Goal: Task Accomplishment & Management: Use online tool/utility

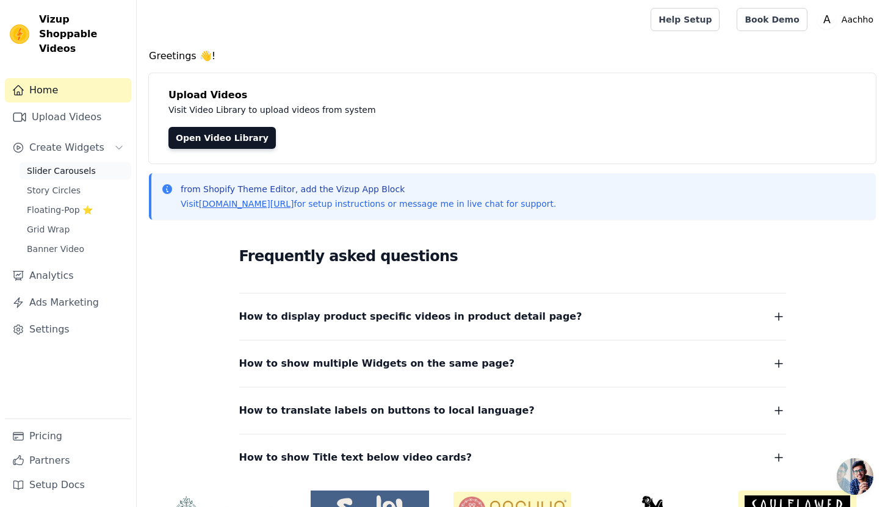
click at [98, 162] on link "Slider Carousels" at bounding box center [76, 170] width 112 height 17
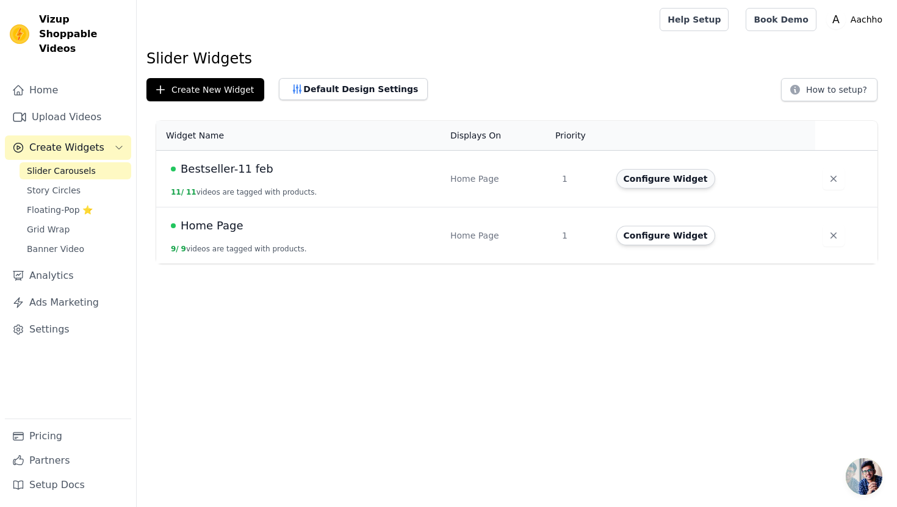
click at [693, 180] on button "Configure Widget" at bounding box center [665, 179] width 99 height 20
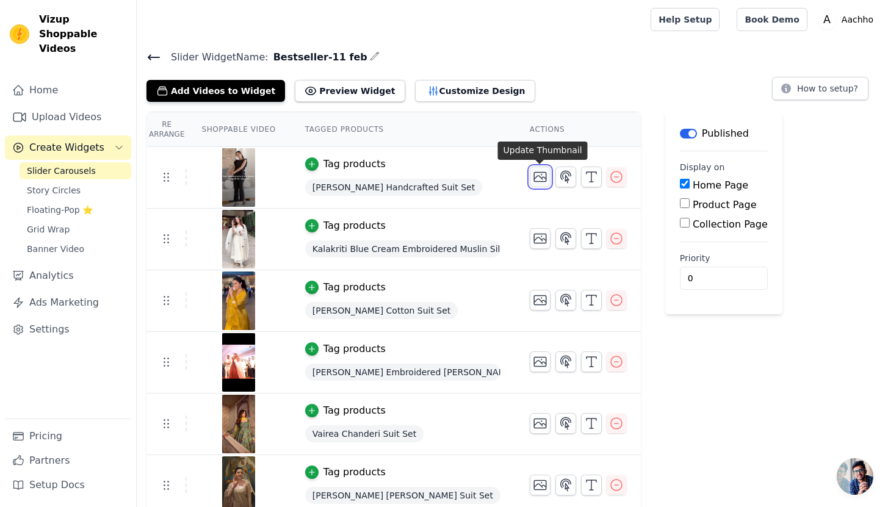
click at [545, 178] on icon "button" at bounding box center [540, 177] width 12 height 9
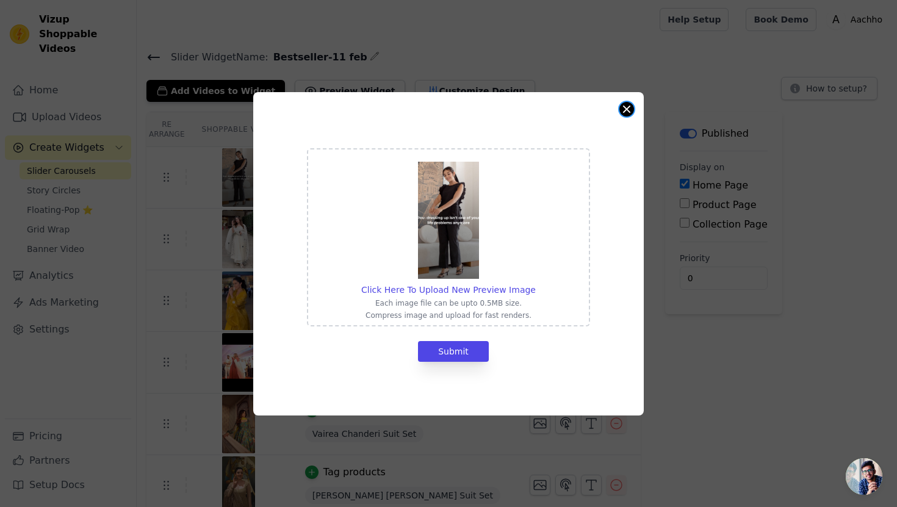
click at [624, 107] on button "Close modal" at bounding box center [626, 109] width 15 height 15
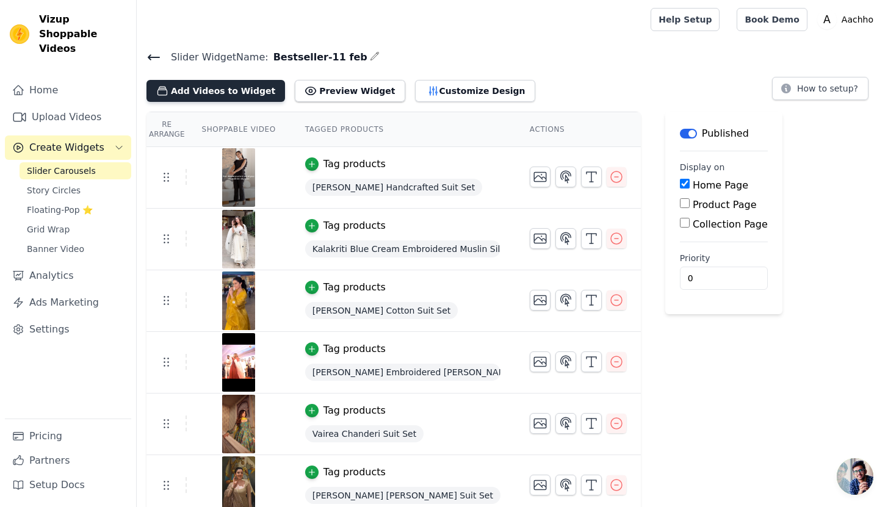
click at [247, 92] on button "Add Videos to Widget" at bounding box center [215, 91] width 139 height 22
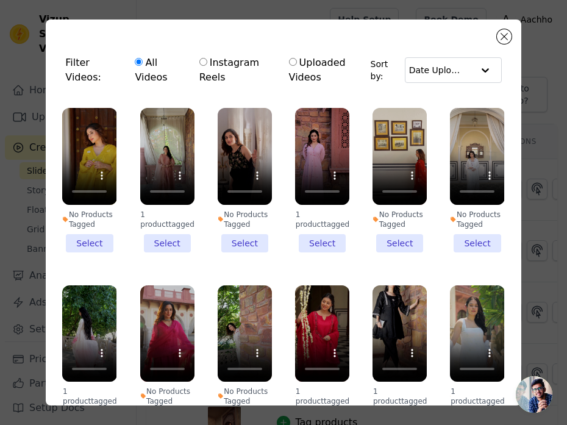
click at [96, 237] on li "No Products Tagged Select" at bounding box center [89, 180] width 54 height 145
click at [0, 0] on input "No Products Tagged Select" at bounding box center [0, 0] width 0 height 0
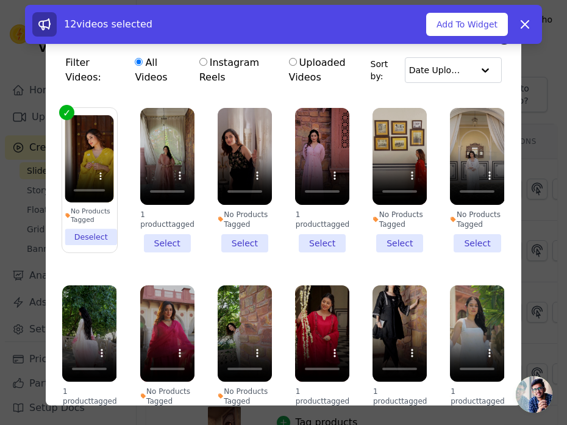
click at [164, 239] on li "1 product tagged Select" at bounding box center [167, 180] width 54 height 145
click at [0, 0] on input "1 product tagged Select" at bounding box center [0, 0] width 0 height 0
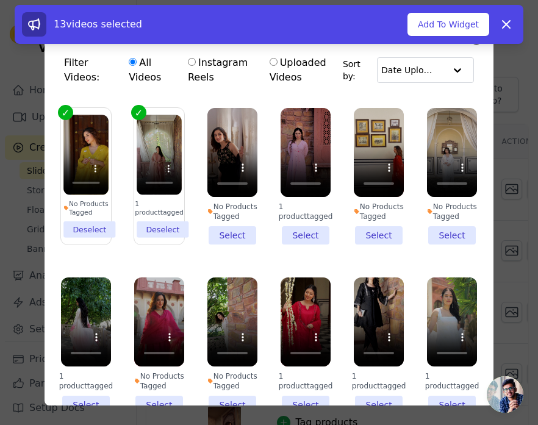
click at [370, 243] on li "No Products Tagged Select" at bounding box center [379, 176] width 50 height 137
click at [0, 0] on input "No Products Tagged Select" at bounding box center [0, 0] width 0 height 0
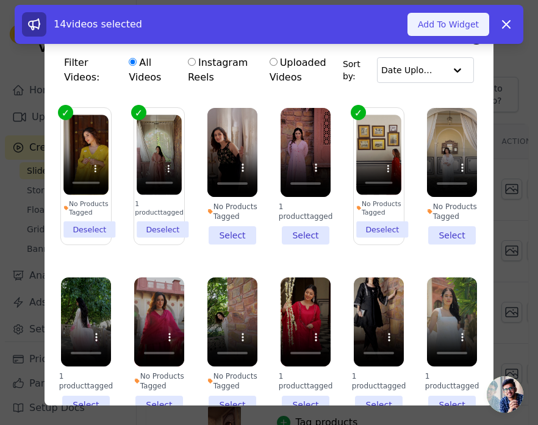
click at [443, 21] on button "Add To Widget" at bounding box center [449, 24] width 82 height 23
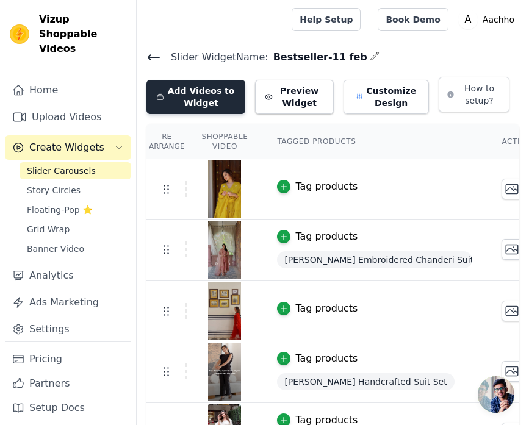
click at [192, 100] on button "Add Videos to Widget" at bounding box center [195, 97] width 99 height 34
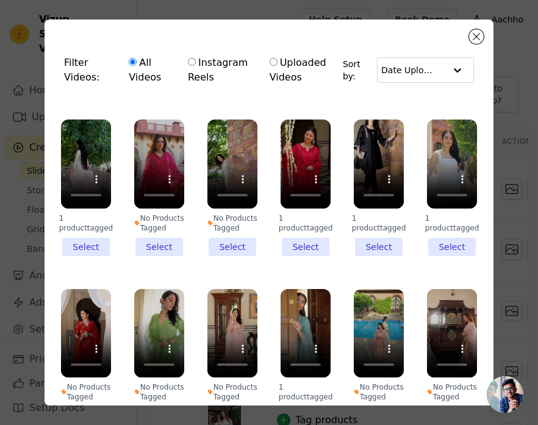
scroll to position [150, 0]
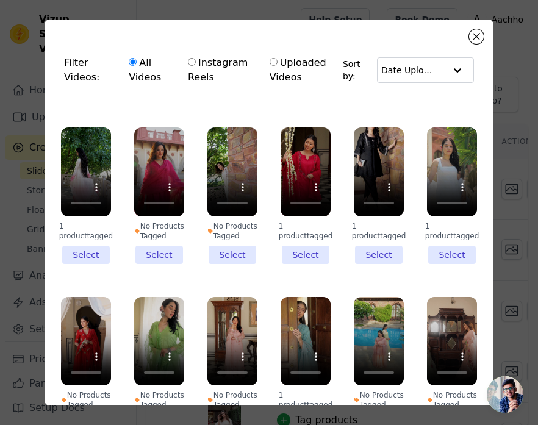
click at [157, 262] on li "No Products Tagged Select" at bounding box center [159, 196] width 50 height 137
click at [0, 0] on input "No Products Tagged Select" at bounding box center [0, 0] width 0 height 0
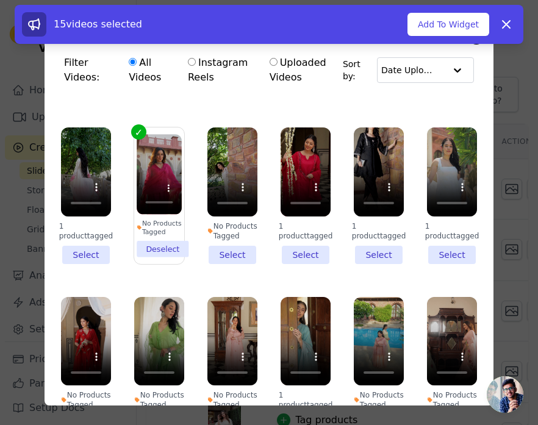
click at [226, 260] on li "No Products Tagged Select" at bounding box center [232, 196] width 50 height 137
click at [0, 0] on input "No Products Tagged Select" at bounding box center [0, 0] width 0 height 0
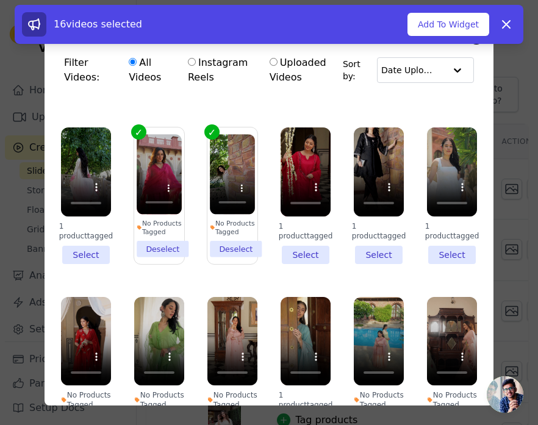
click at [237, 257] on li "No Products Tagged Deselect" at bounding box center [232, 195] width 45 height 123
click at [0, 0] on input "No Products Tagged Deselect" at bounding box center [0, 0] width 0 height 0
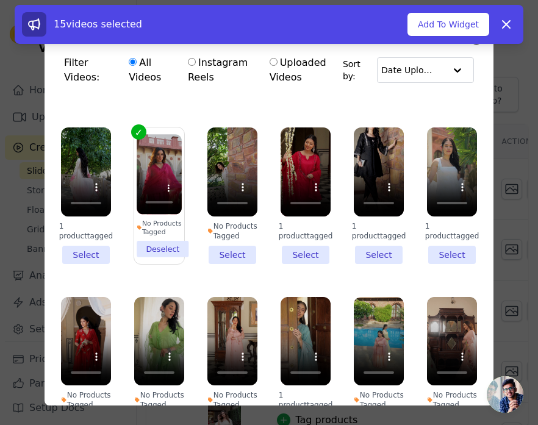
click at [307, 256] on li "1 product tagged Select" at bounding box center [306, 196] width 50 height 137
click at [0, 0] on input "1 product tagged Select" at bounding box center [0, 0] width 0 height 0
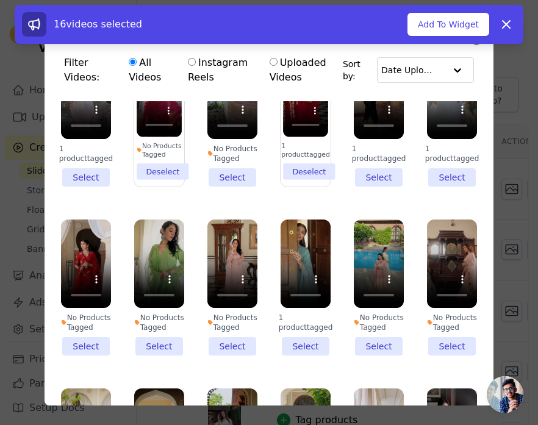
scroll to position [340, 0]
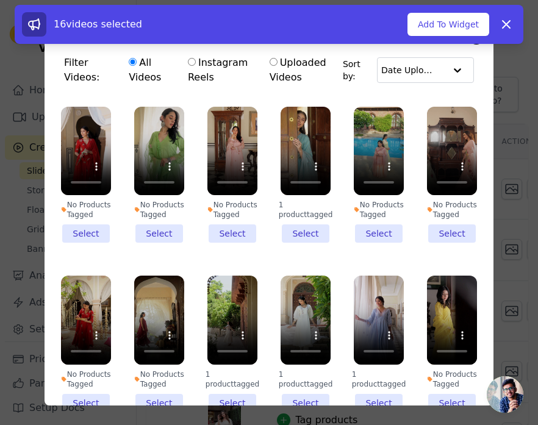
click at [90, 243] on li "No Products Tagged Select" at bounding box center [86, 175] width 50 height 137
click at [0, 0] on input "No Products Tagged Select" at bounding box center [0, 0] width 0 height 0
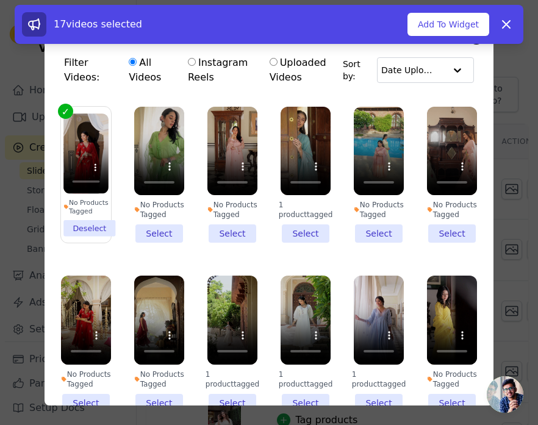
click at [224, 243] on li "No Products Tagged Select" at bounding box center [232, 175] width 50 height 137
click at [0, 0] on input "No Products Tagged Select" at bounding box center [0, 0] width 0 height 0
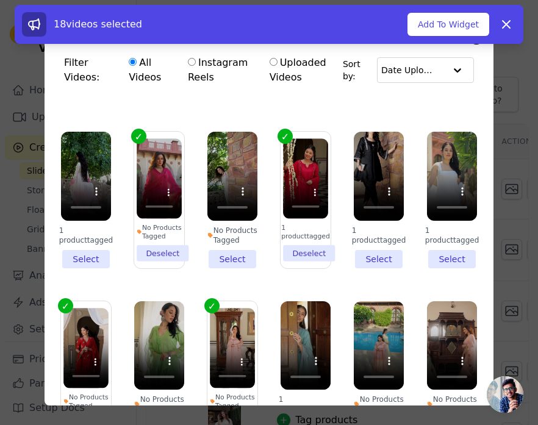
scroll to position [165, 0]
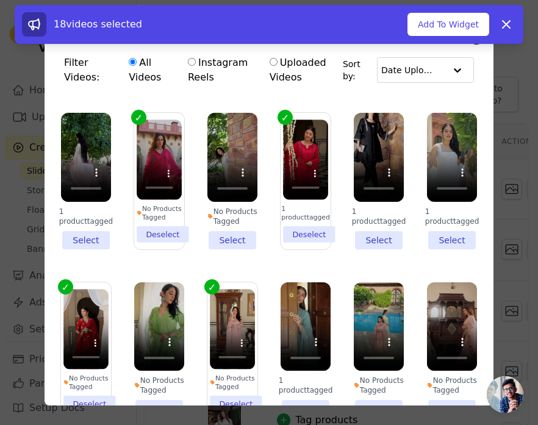
click at [168, 242] on li "No Products Tagged Deselect" at bounding box center [159, 181] width 45 height 123
click at [0, 0] on input "No Products Tagged Deselect" at bounding box center [0, 0] width 0 height 0
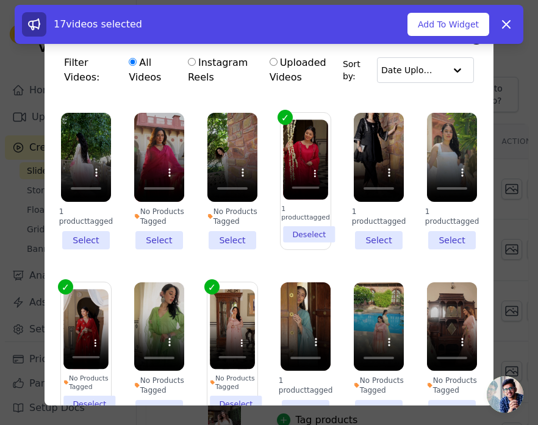
click at [292, 236] on li "1 product tagged Deselect" at bounding box center [305, 181] width 45 height 123
click at [0, 0] on input "1 product tagged Deselect" at bounding box center [0, 0] width 0 height 0
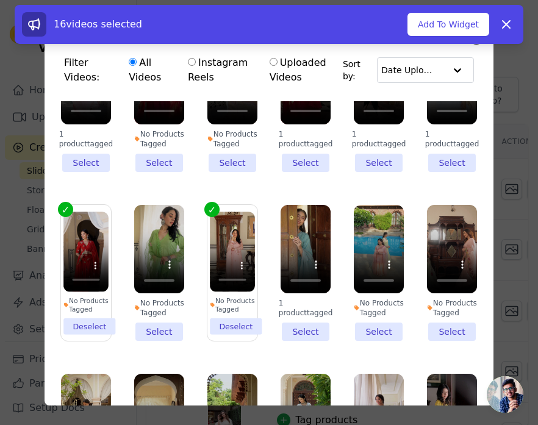
scroll to position [301, 0]
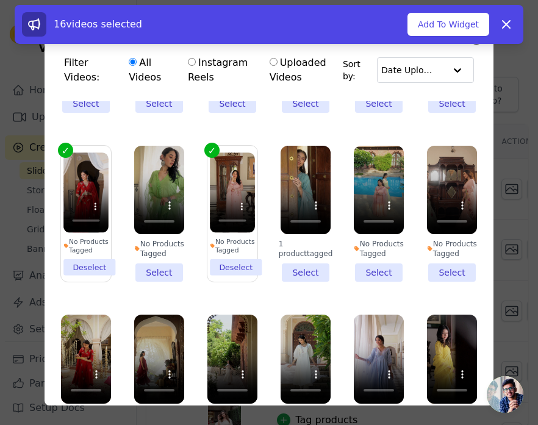
click at [234, 275] on li "No Products Tagged Deselect" at bounding box center [232, 214] width 45 height 123
click at [0, 0] on input "No Products Tagged Deselect" at bounding box center [0, 0] width 0 height 0
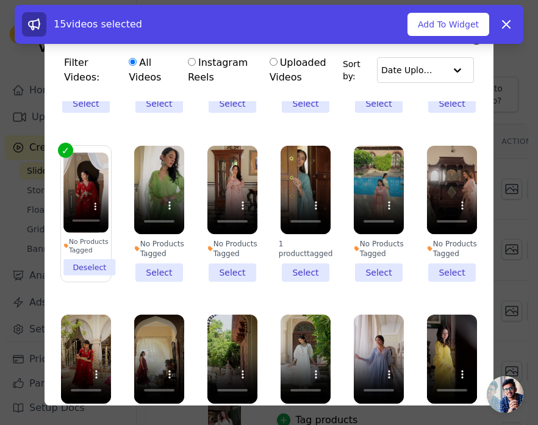
click at [87, 275] on li "No Products Tagged Deselect" at bounding box center [85, 214] width 45 height 123
click at [0, 0] on input "No Products Tagged Deselect" at bounding box center [0, 0] width 0 height 0
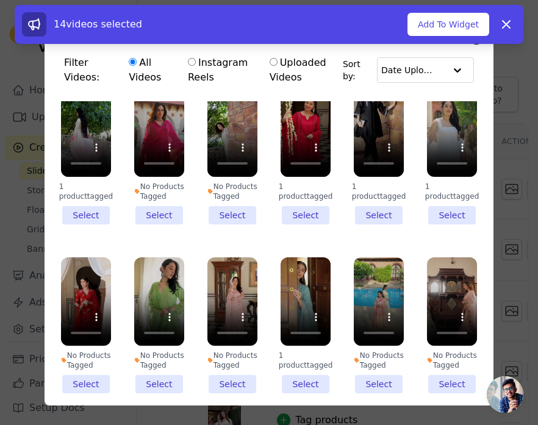
scroll to position [0, 0]
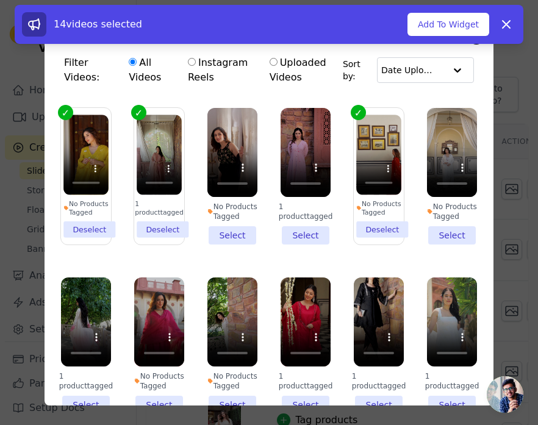
click at [364, 234] on li "No Products Tagged Deselect" at bounding box center [378, 176] width 45 height 123
click at [0, 0] on input "No Products Tagged Deselect" at bounding box center [0, 0] width 0 height 0
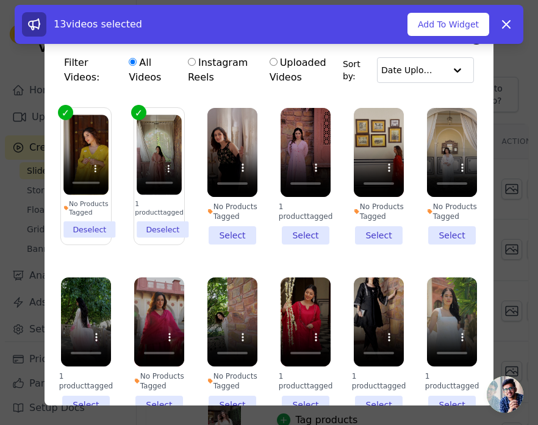
click at [84, 233] on li "No Products Tagged Deselect" at bounding box center [85, 176] width 45 height 123
click at [0, 0] on input "No Products Tagged Deselect" at bounding box center [0, 0] width 0 height 0
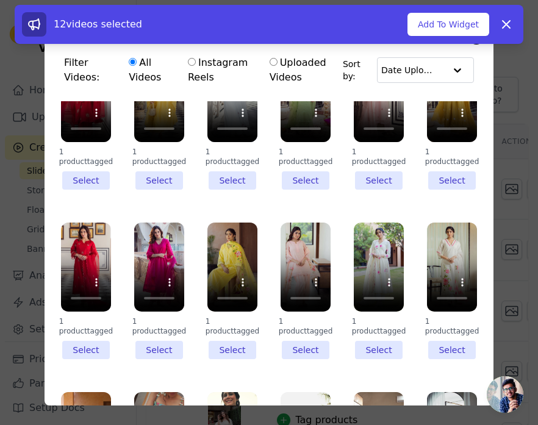
scroll to position [2769, 0]
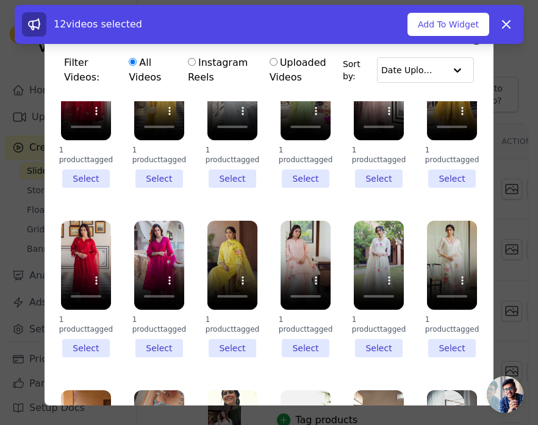
click at [151, 315] on li "1 product tagged Select" at bounding box center [159, 289] width 50 height 137
click at [0, 0] on input "1 product tagged Select" at bounding box center [0, 0] width 0 height 0
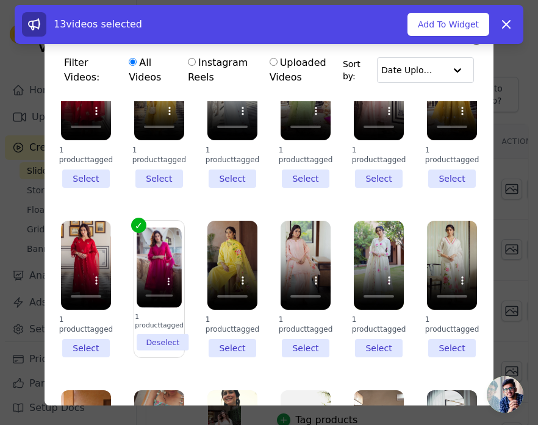
click at [91, 316] on li "1 product tagged Select" at bounding box center [86, 289] width 50 height 137
click at [0, 0] on input "1 product tagged Select" at bounding box center [0, 0] width 0 height 0
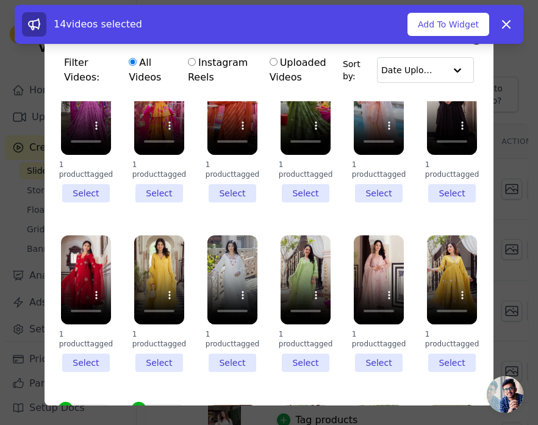
scroll to position [2600, 0]
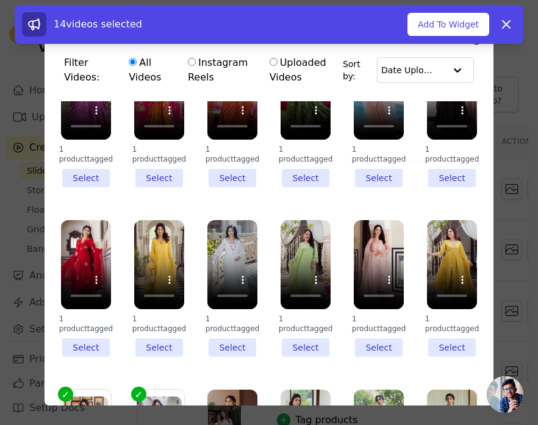
click at [439, 317] on li "1 product tagged Select" at bounding box center [452, 288] width 50 height 137
click at [0, 0] on input "1 product tagged Select" at bounding box center [0, 0] width 0 height 0
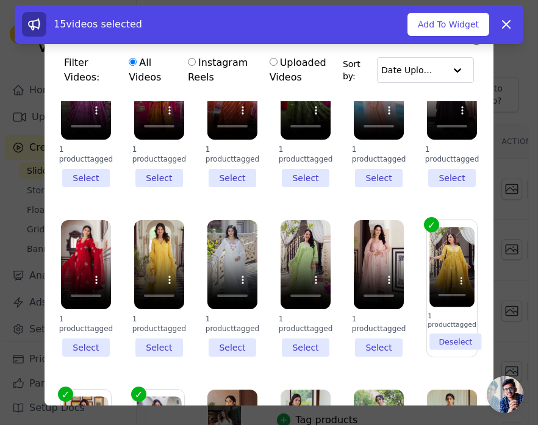
click at [356, 318] on li "1 product tagged Select" at bounding box center [379, 288] width 50 height 137
click at [0, 0] on input "1 product tagged Select" at bounding box center [0, 0] width 0 height 0
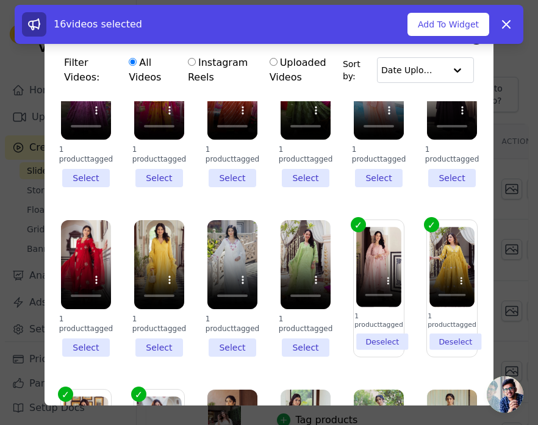
click at [85, 313] on li "1 product tagged Select" at bounding box center [86, 288] width 50 height 137
click at [0, 0] on input "1 product tagged Select" at bounding box center [0, 0] width 0 height 0
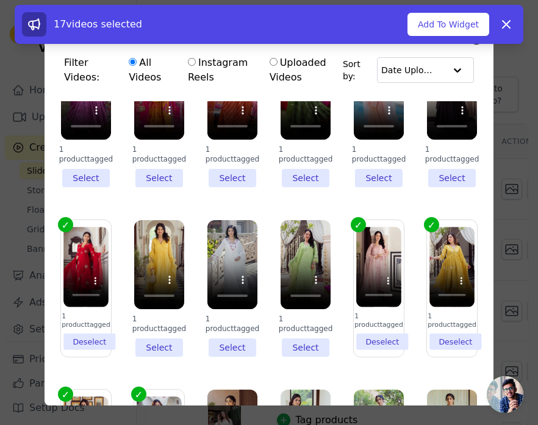
click at [151, 314] on li "1 product tagged Select" at bounding box center [159, 288] width 50 height 137
click at [0, 0] on input "1 product tagged Select" at bounding box center [0, 0] width 0 height 0
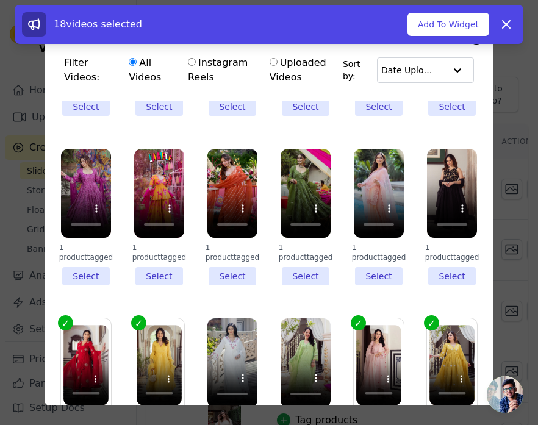
scroll to position [2495, 0]
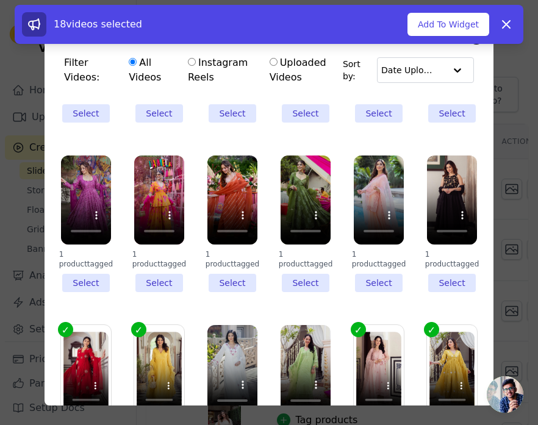
click at [88, 257] on li "1 product tagged Select" at bounding box center [86, 224] width 50 height 137
click at [0, 0] on input "1 product tagged Select" at bounding box center [0, 0] width 0 height 0
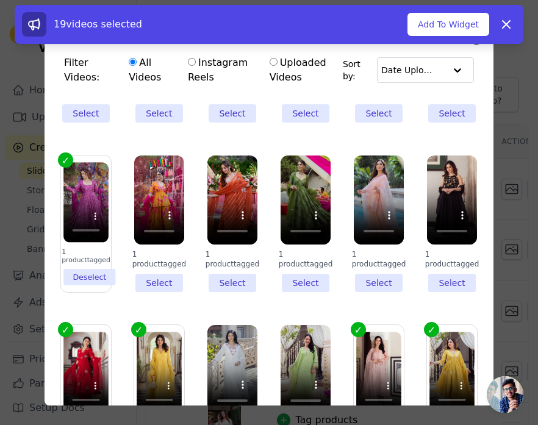
click at [157, 257] on li "1 product tagged Select" at bounding box center [159, 224] width 50 height 137
click at [0, 0] on input "1 product tagged Select" at bounding box center [0, 0] width 0 height 0
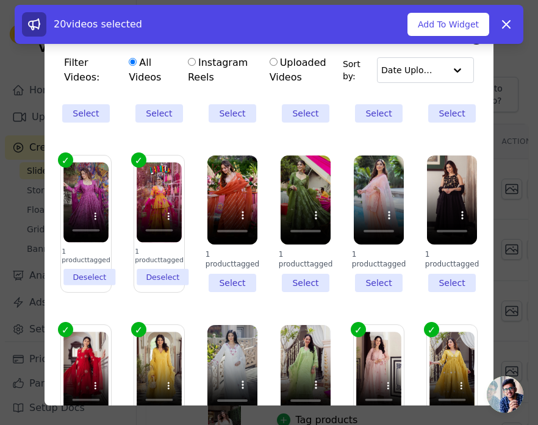
click at [223, 255] on li "1 product tagged Select" at bounding box center [232, 224] width 50 height 137
click at [0, 0] on input "1 product tagged Select" at bounding box center [0, 0] width 0 height 0
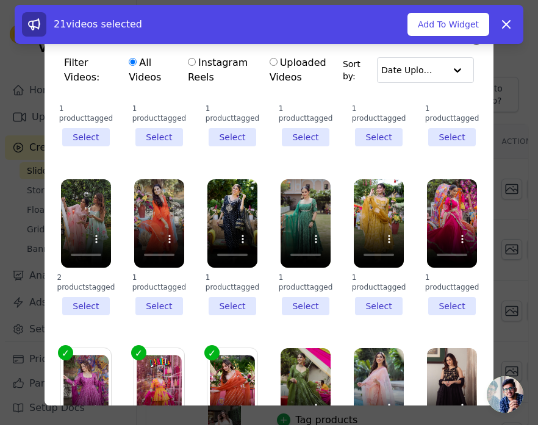
scroll to position [2284, 0]
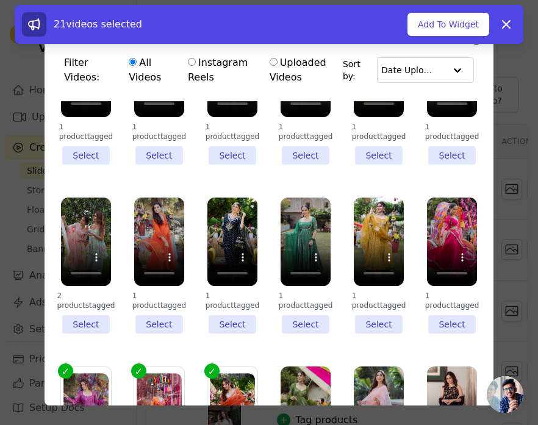
click at [298, 302] on li "1 product tagged Select" at bounding box center [306, 266] width 50 height 137
click at [0, 0] on input "1 product tagged Select" at bounding box center [0, 0] width 0 height 0
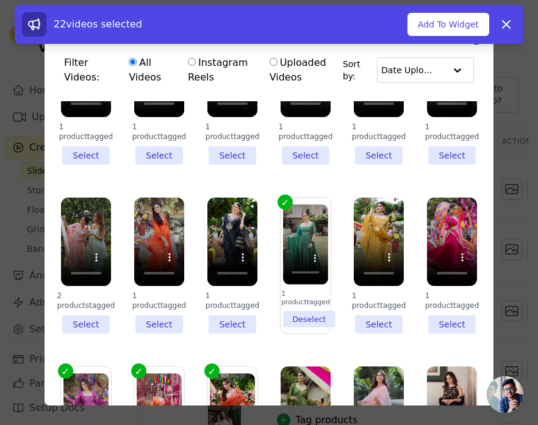
click at [369, 301] on li "1 product tagged Select" at bounding box center [379, 266] width 50 height 137
click at [0, 0] on input "1 product tagged Select" at bounding box center [0, 0] width 0 height 0
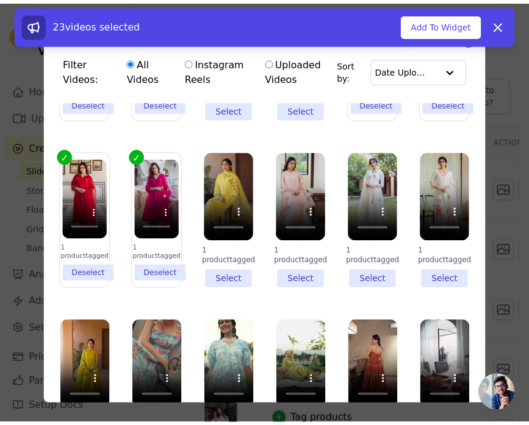
scroll to position [2841, 0]
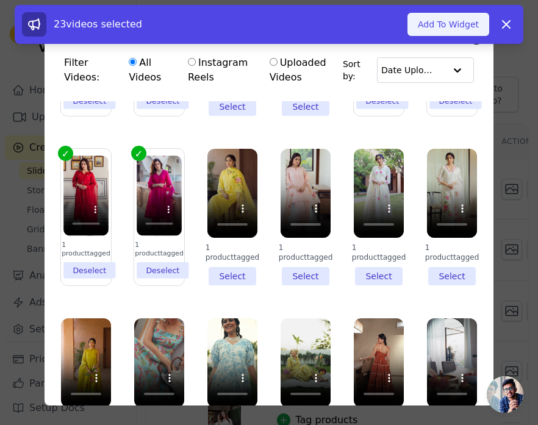
click at [437, 25] on button "Add To Widget" at bounding box center [449, 24] width 82 height 23
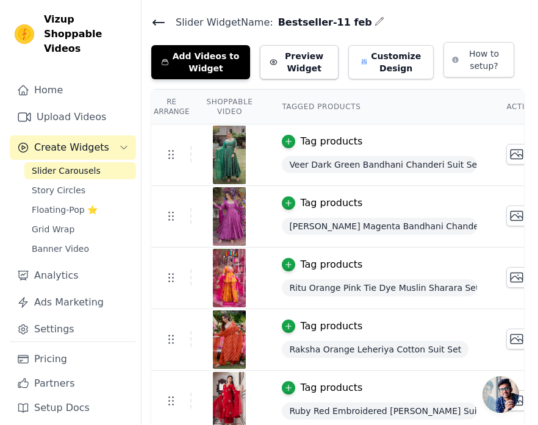
scroll to position [0, 0]
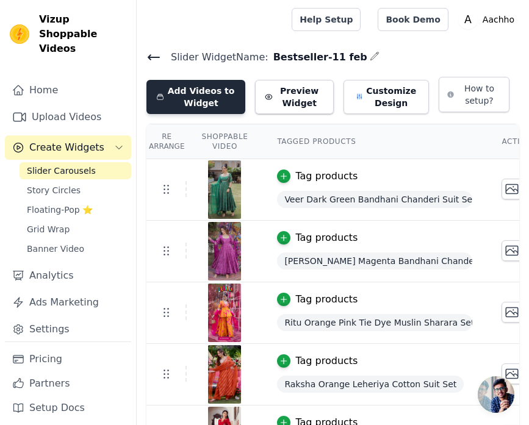
click at [207, 107] on button "Add Videos to Widget" at bounding box center [195, 97] width 99 height 34
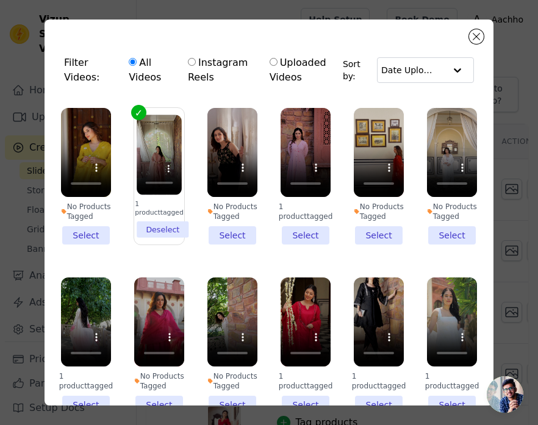
click at [190, 63] on input "Instagram Reels" at bounding box center [192, 62] width 8 height 8
radio input "true"
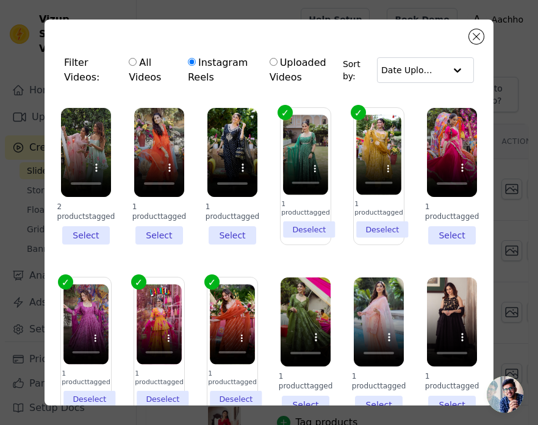
click at [164, 235] on li "1 product tagged Select" at bounding box center [159, 176] width 50 height 137
click at [0, 0] on input "1 product tagged Select" at bounding box center [0, 0] width 0 height 0
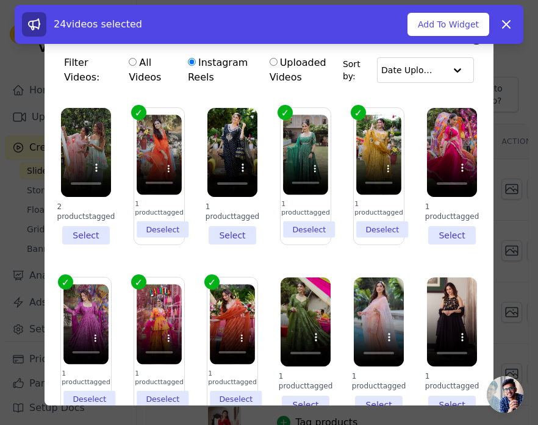
click at [234, 228] on li "1 product tagged Select" at bounding box center [232, 176] width 50 height 137
click at [0, 0] on input "1 product tagged Select" at bounding box center [0, 0] width 0 height 0
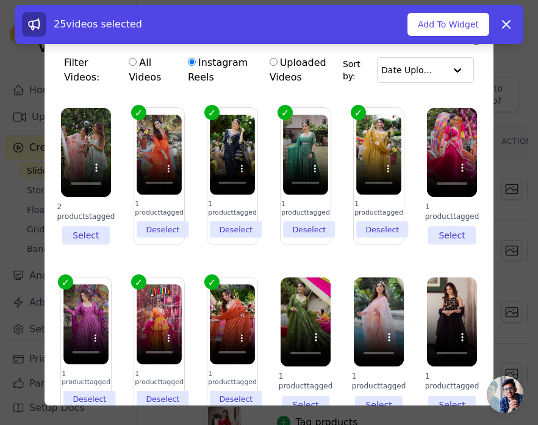
click at [431, 229] on li "1 product tagged Select" at bounding box center [452, 176] width 50 height 137
click at [0, 0] on input "1 product tagged Select" at bounding box center [0, 0] width 0 height 0
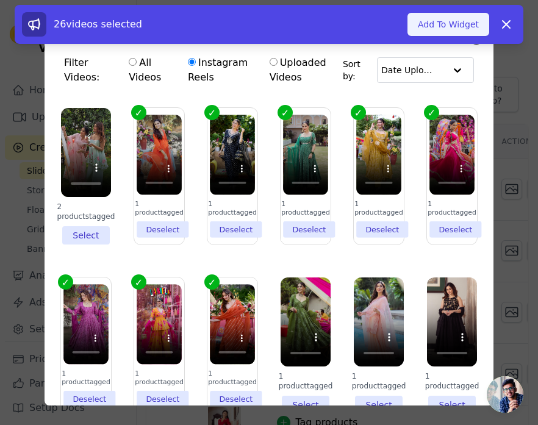
click at [456, 29] on button "Add To Widget" at bounding box center [449, 24] width 82 height 23
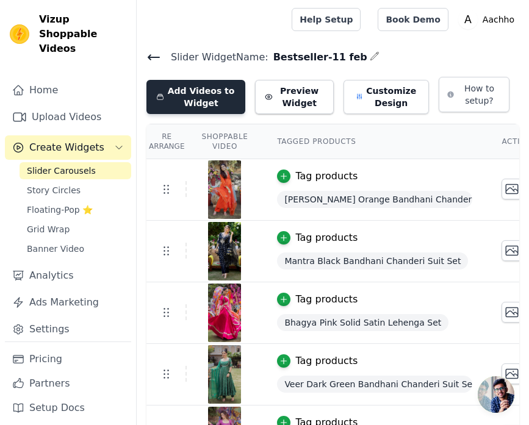
click at [204, 98] on button "Add Videos to Widget" at bounding box center [195, 97] width 99 height 34
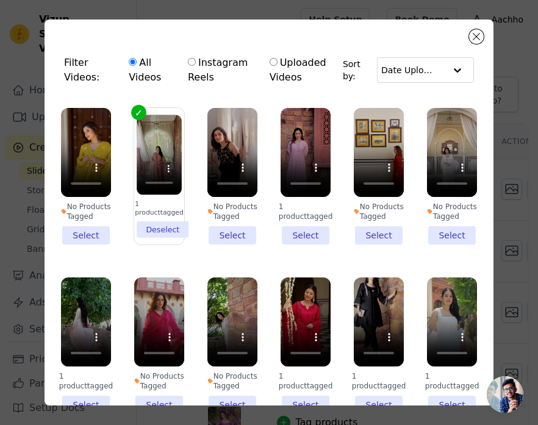
click at [192, 61] on input "Instagram Reels" at bounding box center [192, 62] width 8 height 8
radio input "true"
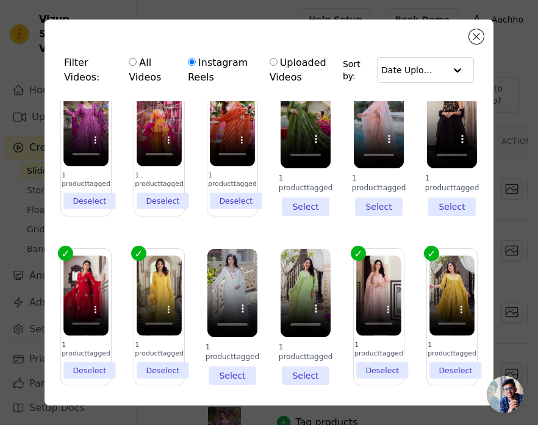
scroll to position [114, 0]
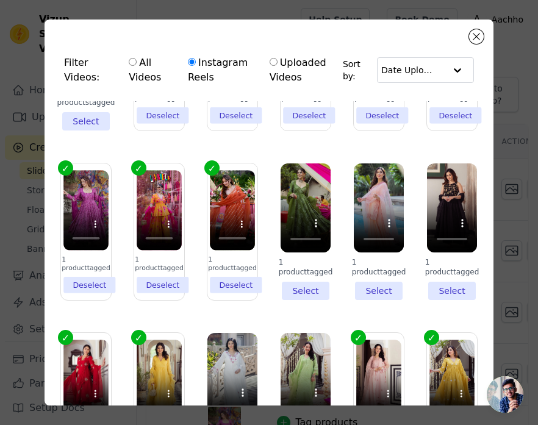
click at [309, 278] on li "1 product tagged Select" at bounding box center [306, 232] width 50 height 137
click at [0, 0] on input "1 product tagged Select" at bounding box center [0, 0] width 0 height 0
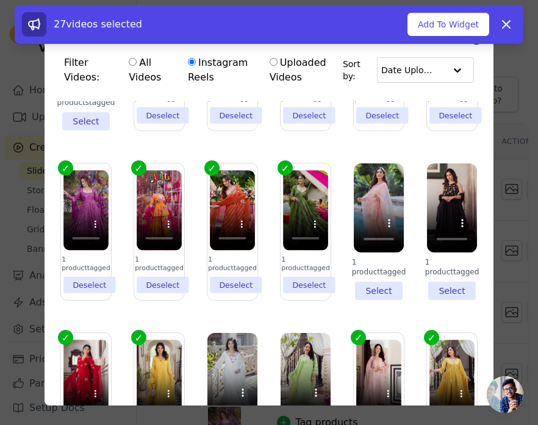
click at [368, 282] on li "1 product tagged Select" at bounding box center [379, 232] width 50 height 137
click at [0, 0] on input "1 product tagged Select" at bounding box center [0, 0] width 0 height 0
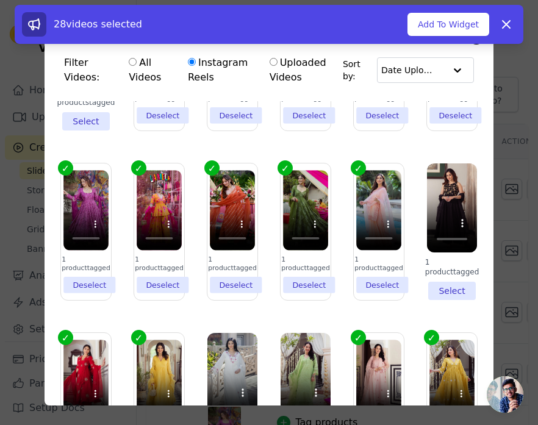
click at [432, 283] on li "1 product tagged Select" at bounding box center [452, 232] width 50 height 137
click at [0, 0] on input "1 product tagged Select" at bounding box center [0, 0] width 0 height 0
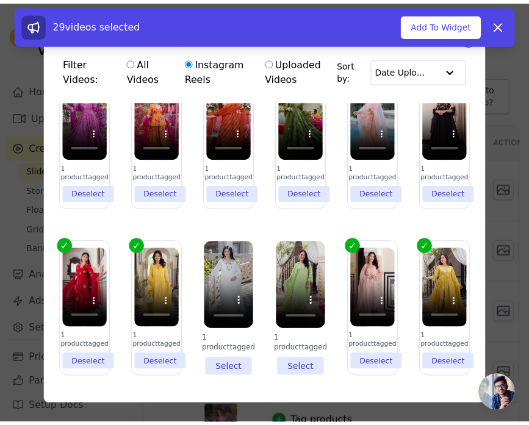
scroll to position [206, 0]
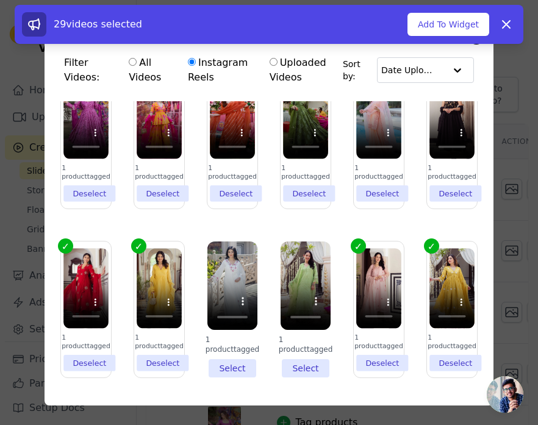
click at [231, 353] on li "1 product tagged Select" at bounding box center [232, 310] width 50 height 137
click at [0, 0] on input "1 product tagged Select" at bounding box center [0, 0] width 0 height 0
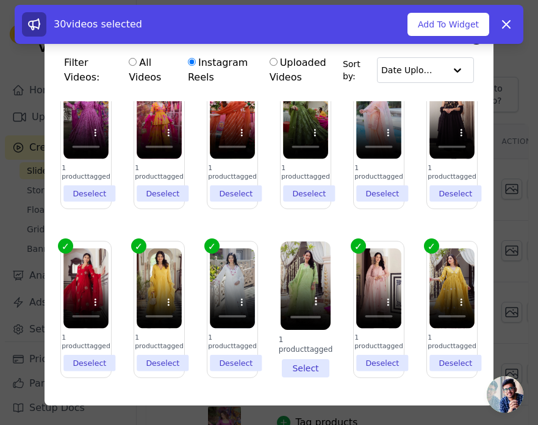
click at [308, 351] on li "1 product tagged Select" at bounding box center [306, 310] width 50 height 137
click at [0, 0] on input "1 product tagged Select" at bounding box center [0, 0] width 0 height 0
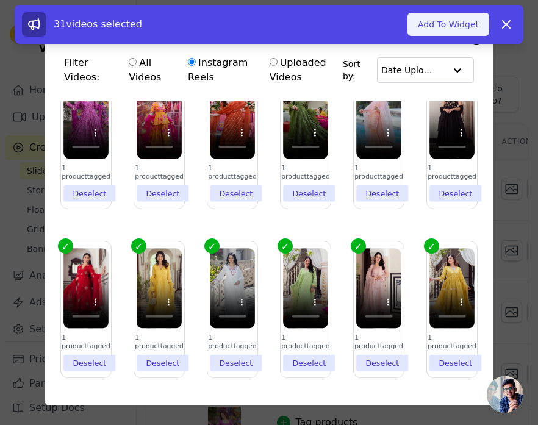
click at [446, 29] on button "Add To Widget" at bounding box center [449, 24] width 82 height 23
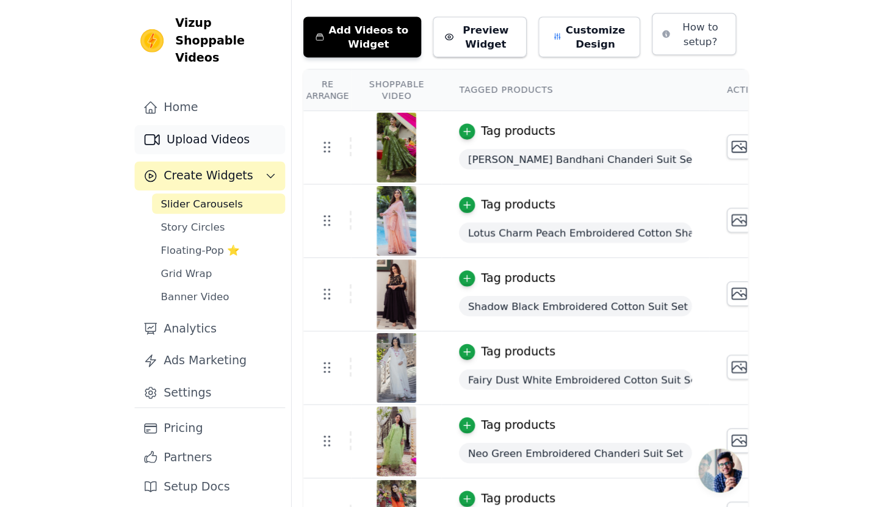
scroll to position [66, 0]
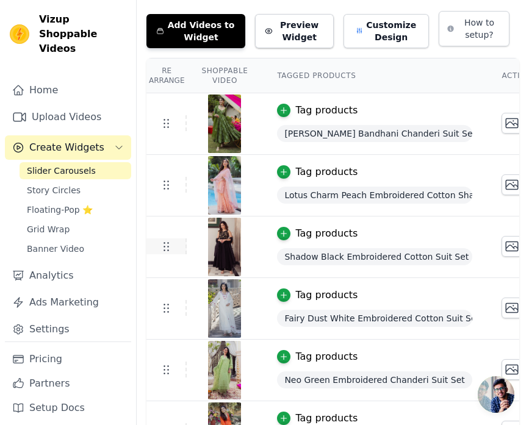
click at [168, 247] on icon at bounding box center [166, 246] width 15 height 15
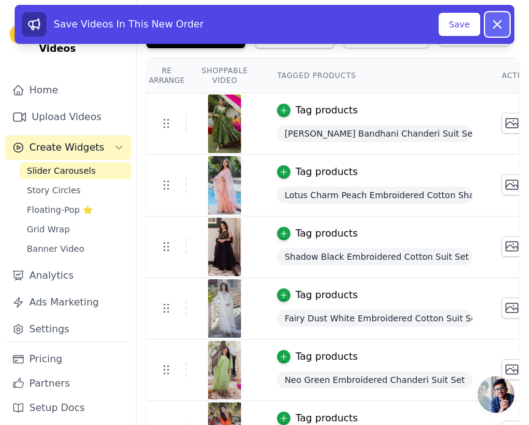
click at [498, 28] on icon at bounding box center [497, 24] width 15 height 15
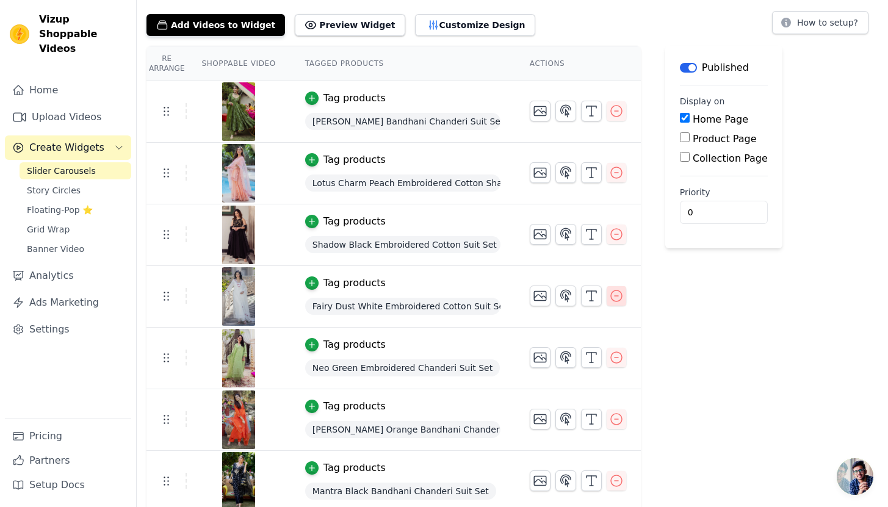
click at [611, 292] on icon "button" at bounding box center [616, 295] width 11 height 11
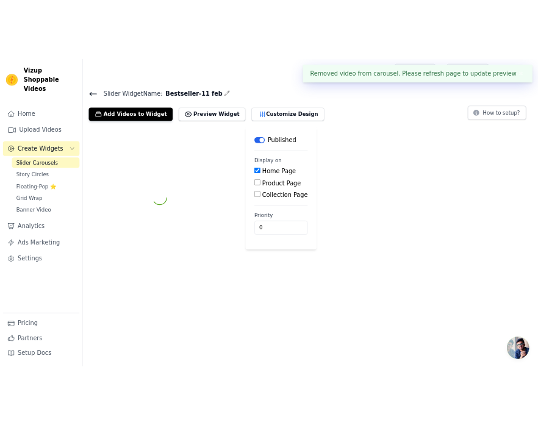
scroll to position [0, 0]
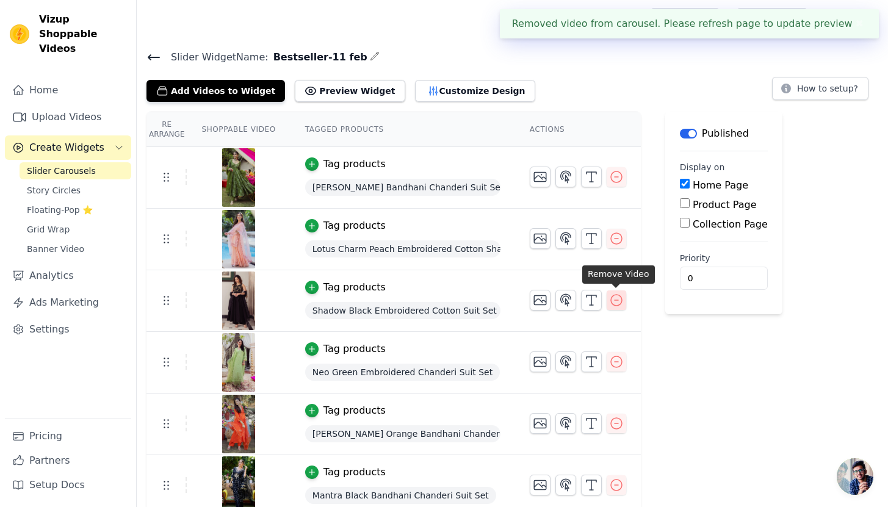
click at [613, 301] on icon "button" at bounding box center [616, 300] width 15 height 15
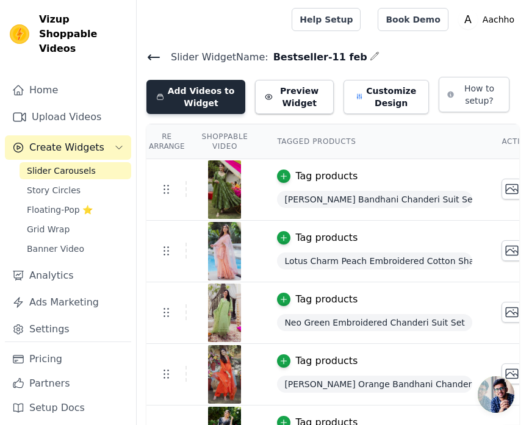
click at [176, 96] on button "Add Videos to Widget" at bounding box center [195, 97] width 99 height 34
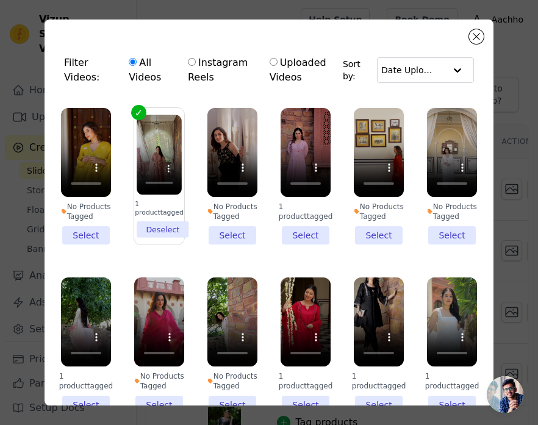
click at [192, 63] on input "Instagram Reels" at bounding box center [192, 62] width 8 height 8
radio input "true"
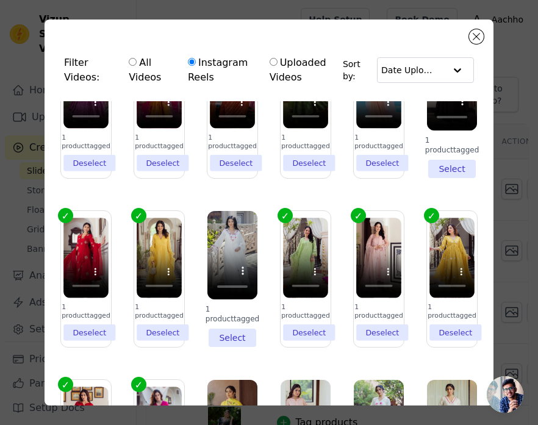
scroll to position [419, 0]
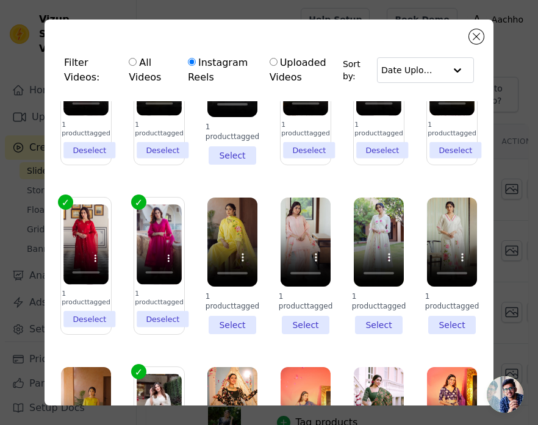
click at [225, 308] on li "1 product tagged Select" at bounding box center [232, 266] width 50 height 137
click at [0, 0] on input "1 product tagged Select" at bounding box center [0, 0] width 0 height 0
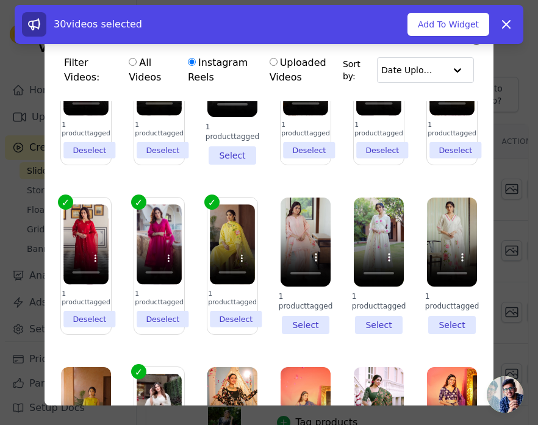
click at [284, 307] on li "1 product tagged Select" at bounding box center [306, 266] width 50 height 137
click at [0, 0] on input "1 product tagged Select" at bounding box center [0, 0] width 0 height 0
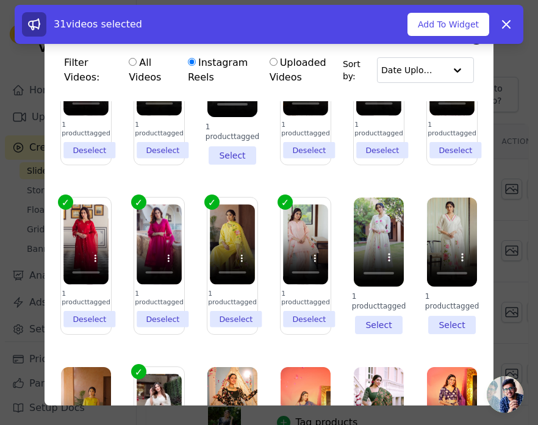
click at [378, 308] on li "1 product tagged Select" at bounding box center [379, 266] width 50 height 137
click at [0, 0] on input "1 product tagged Select" at bounding box center [0, 0] width 0 height 0
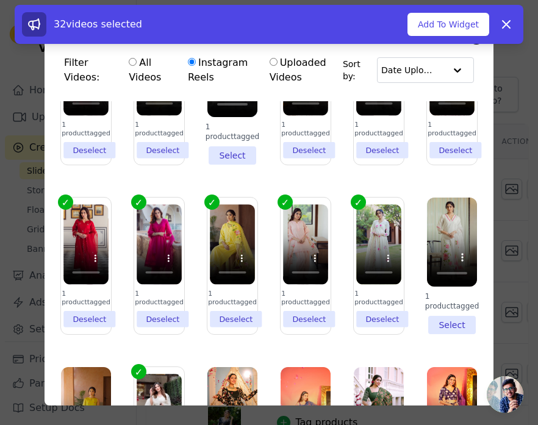
click at [431, 308] on li "1 product tagged Select" at bounding box center [452, 266] width 50 height 137
click at [0, 0] on input "1 product tagged Select" at bounding box center [0, 0] width 0 height 0
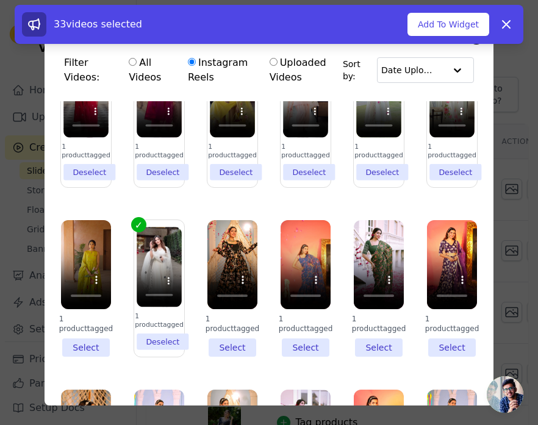
scroll to position [596, 0]
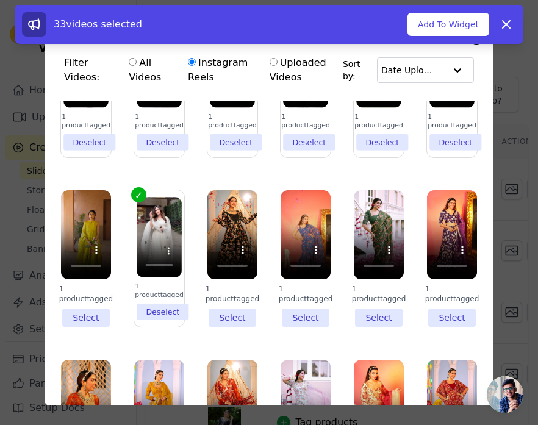
click at [92, 300] on li "1 product tagged Select" at bounding box center [86, 258] width 50 height 137
click at [0, 0] on input "1 product tagged Select" at bounding box center [0, 0] width 0 height 0
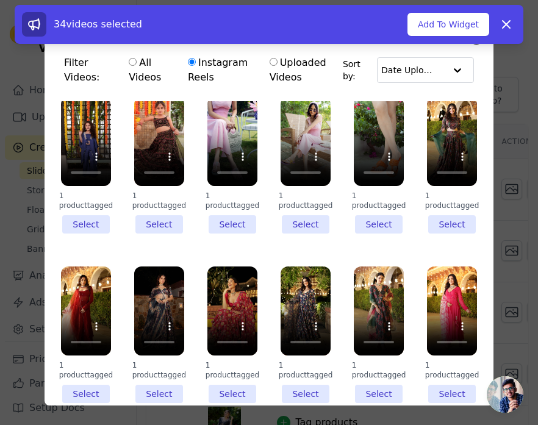
scroll to position [1555, 0]
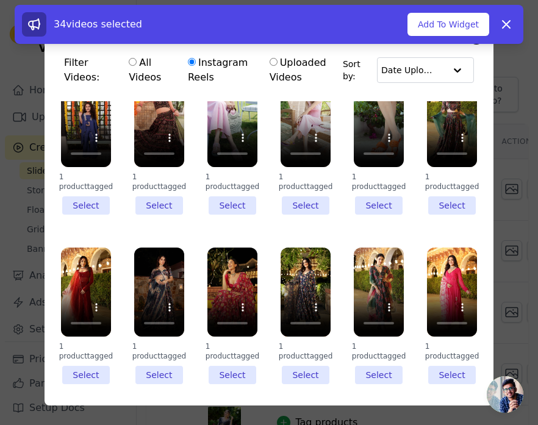
click at [88, 325] on li "1 product tagged Select" at bounding box center [86, 316] width 50 height 137
click at [0, 0] on input "1 product tagged Select" at bounding box center [0, 0] width 0 height 0
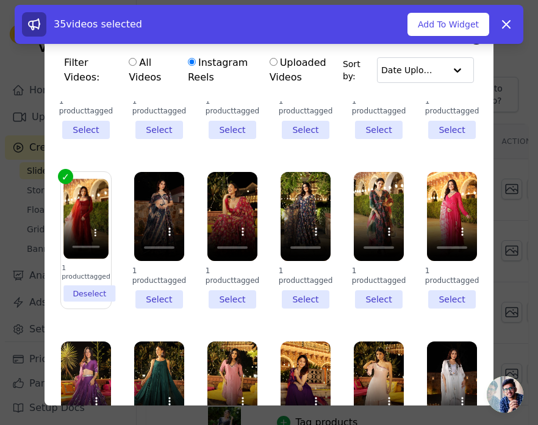
scroll to position [1600, 0]
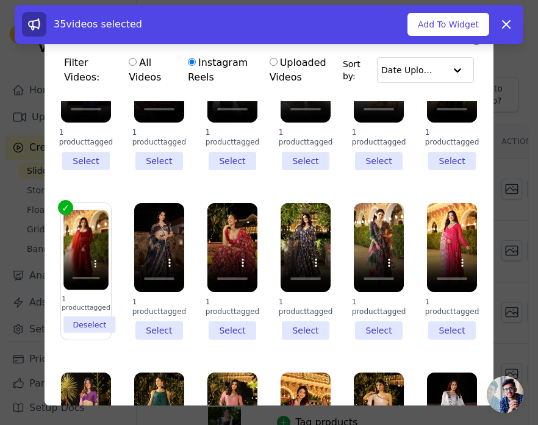
click at [86, 275] on li "1 product tagged Deselect" at bounding box center [85, 271] width 45 height 123
click at [0, 0] on input "1 product tagged Deselect" at bounding box center [0, 0] width 0 height 0
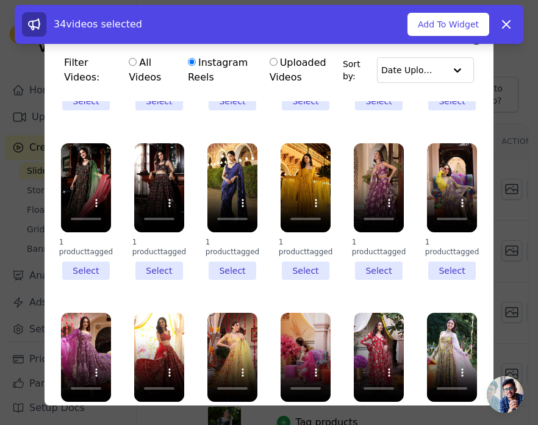
scroll to position [1999, 0]
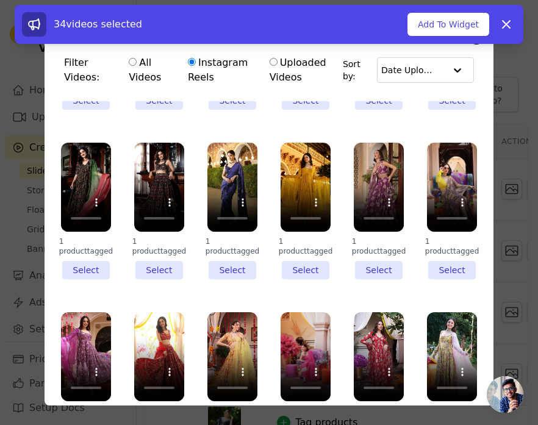
click at [296, 211] on li "1 product tagged Select" at bounding box center [306, 211] width 50 height 137
click at [0, 0] on input "1 product tagged Select" at bounding box center [0, 0] width 0 height 0
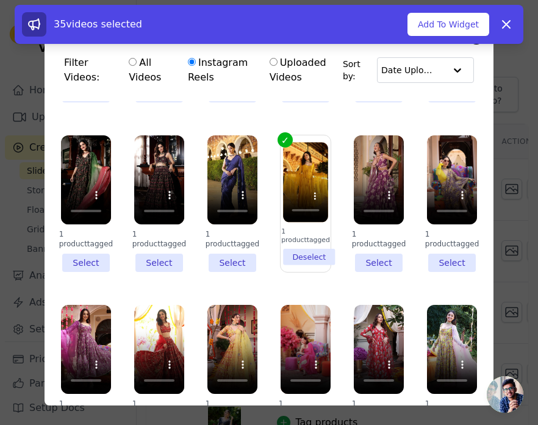
scroll to position [2009, 0]
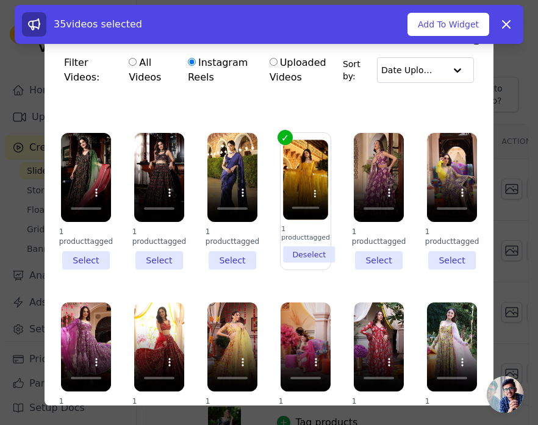
click at [87, 365] on li "1 product tagged Select" at bounding box center [86, 371] width 50 height 137
click at [0, 0] on input "1 product tagged Select" at bounding box center [0, 0] width 0 height 0
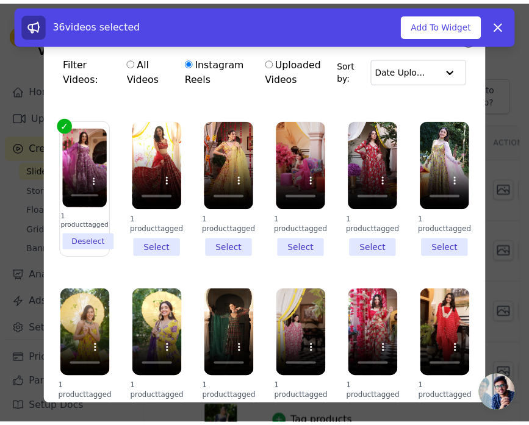
scroll to position [2194, 0]
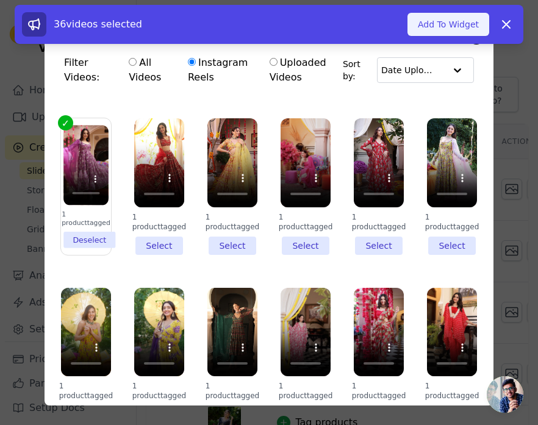
click at [440, 26] on button "Add To Widget" at bounding box center [449, 24] width 82 height 23
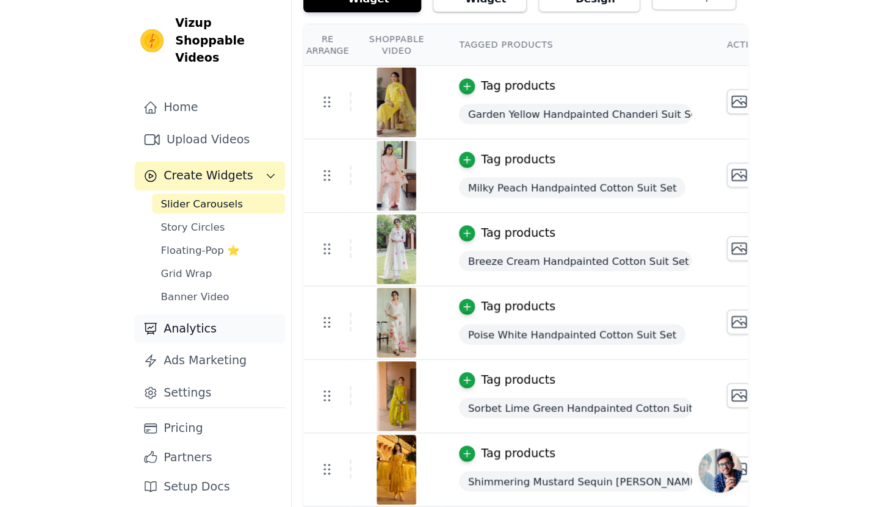
scroll to position [109, 0]
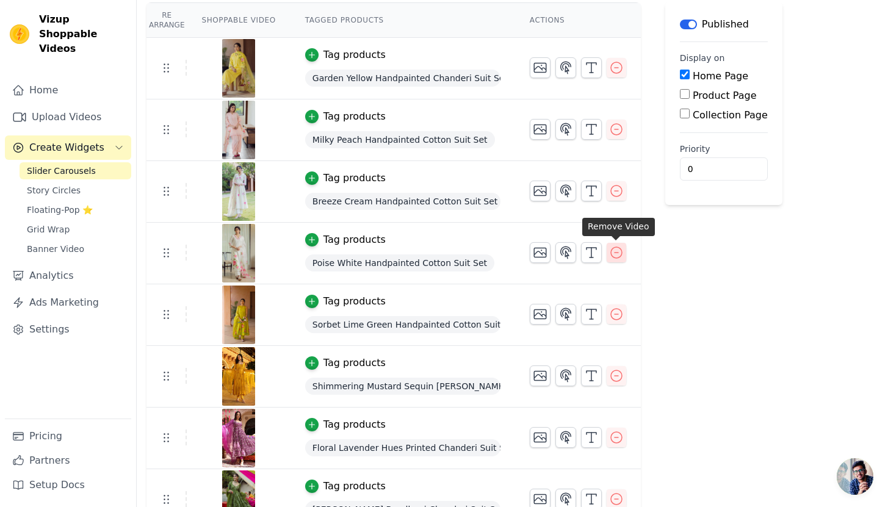
click at [616, 251] on icon "button" at bounding box center [616, 252] width 11 height 11
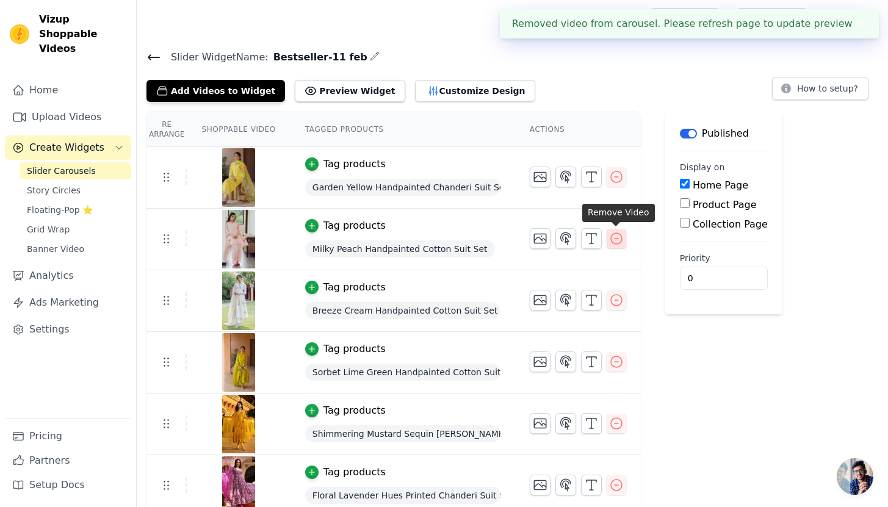
click at [614, 242] on icon "button" at bounding box center [616, 238] width 15 height 15
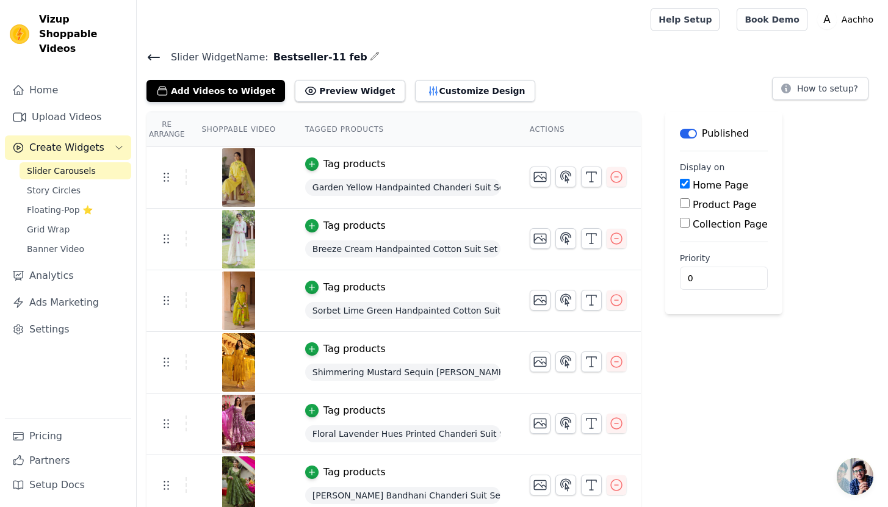
click at [149, 58] on icon at bounding box center [153, 57] width 11 height 5
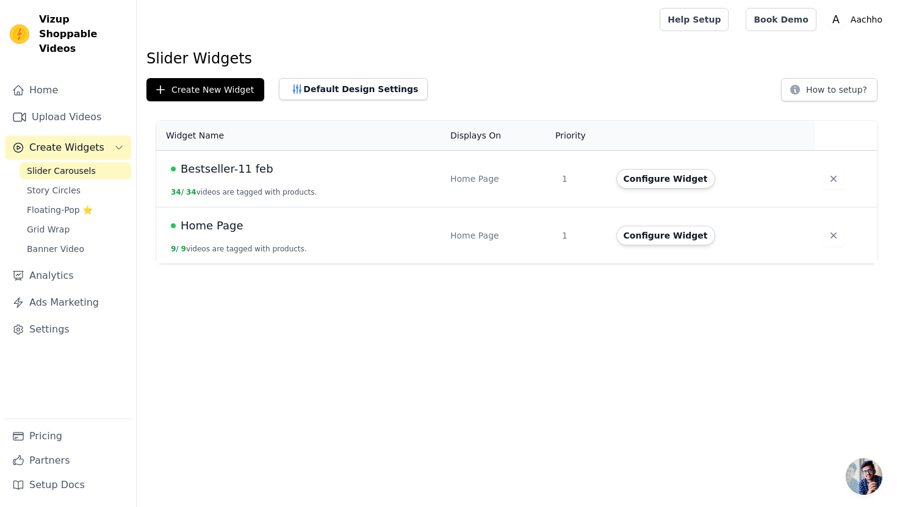
click at [399, 187] on td "Bestseller-11 feb 34 / 34 videos are tagged with products." at bounding box center [299, 179] width 287 height 57
click at [663, 178] on button "Configure Widget" at bounding box center [665, 179] width 99 height 20
